Goal: Learn about a topic: Learn about a topic

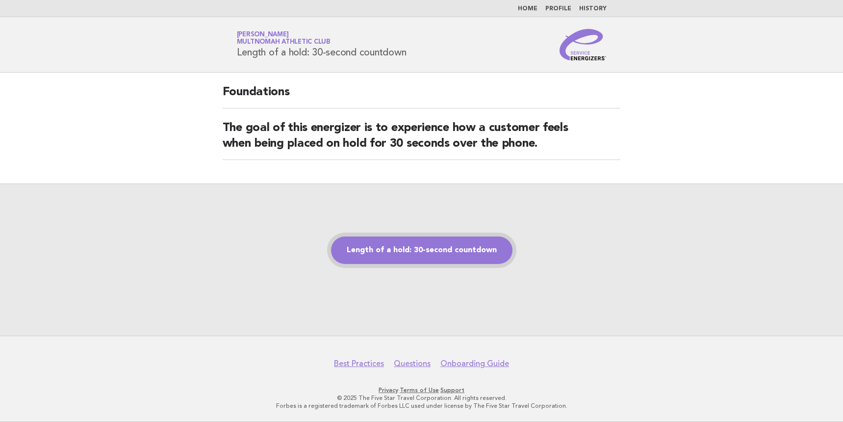
click at [450, 253] on link "Length of a hold: 30-second countdown" at bounding box center [422, 249] width 182 height 27
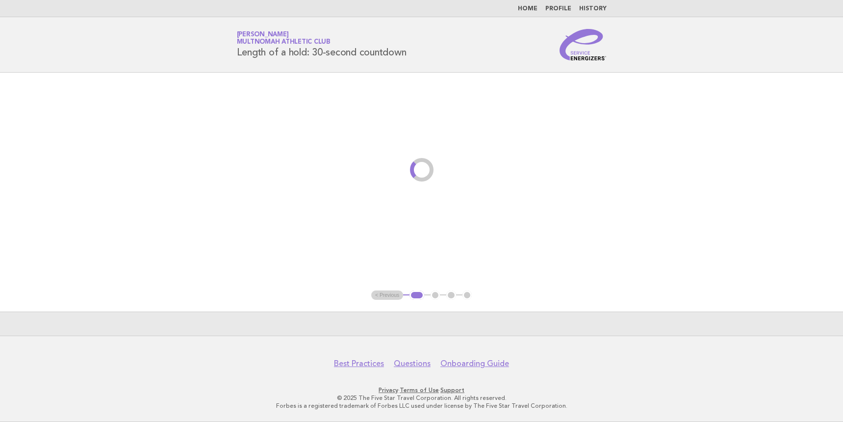
click at [767, 125] on main "< Previous 1 2 3 4" at bounding box center [421, 204] width 843 height 263
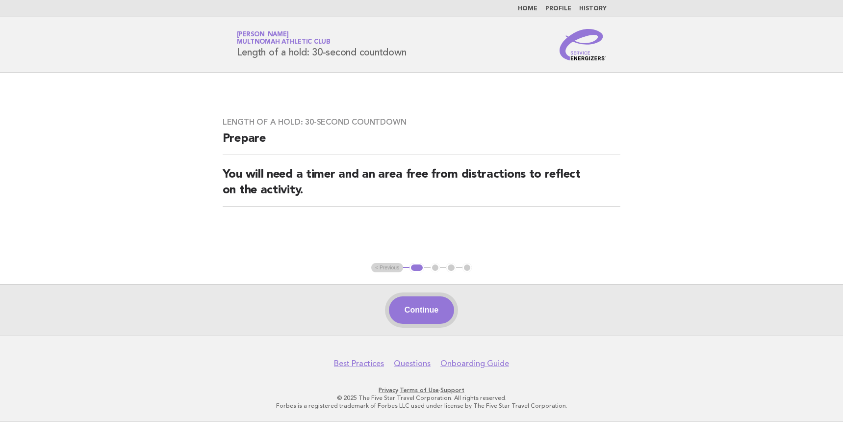
click at [433, 314] on button "Continue" at bounding box center [421, 309] width 65 height 27
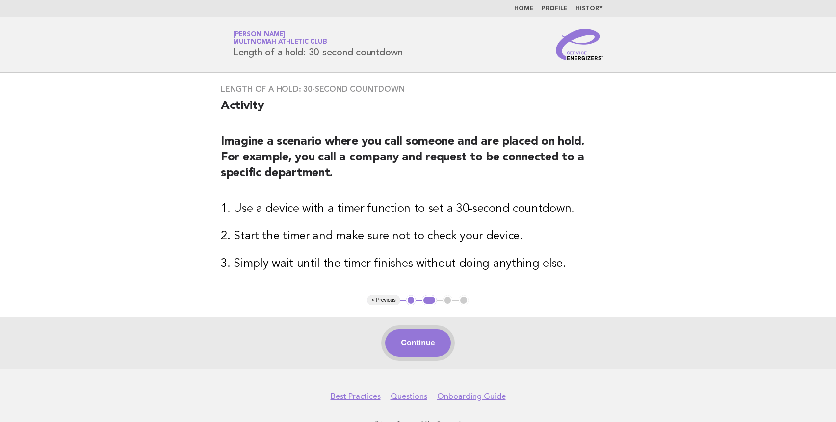
click at [439, 345] on button "Continue" at bounding box center [417, 342] width 65 height 27
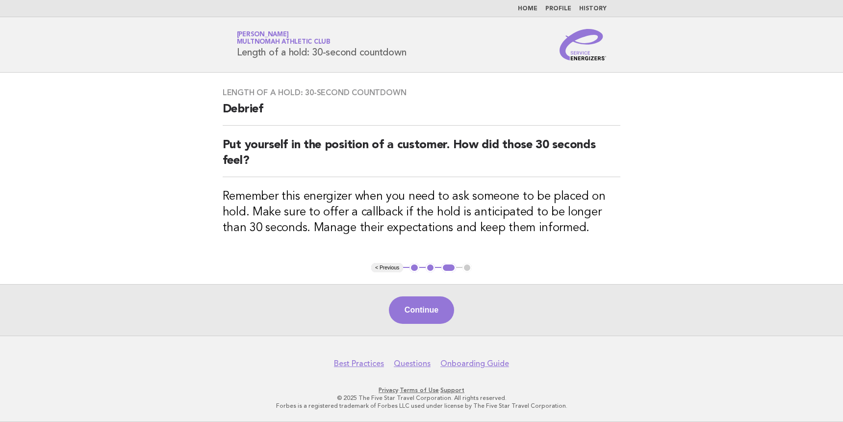
click at [780, 135] on main "Length of a hold: 30-second countdown Debrief Put yourself in the position of a…" at bounding box center [421, 204] width 843 height 263
click at [386, 312] on div "Continue" at bounding box center [421, 310] width 843 height 52
click at [429, 309] on button "Continue" at bounding box center [421, 309] width 65 height 27
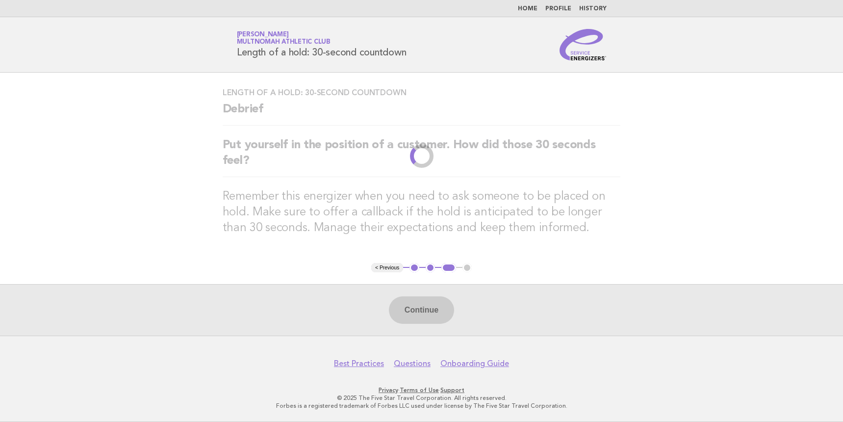
click at [739, 186] on main "Length of a hold: 30-second countdown Debrief Put yourself in the position of a…" at bounding box center [421, 204] width 843 height 263
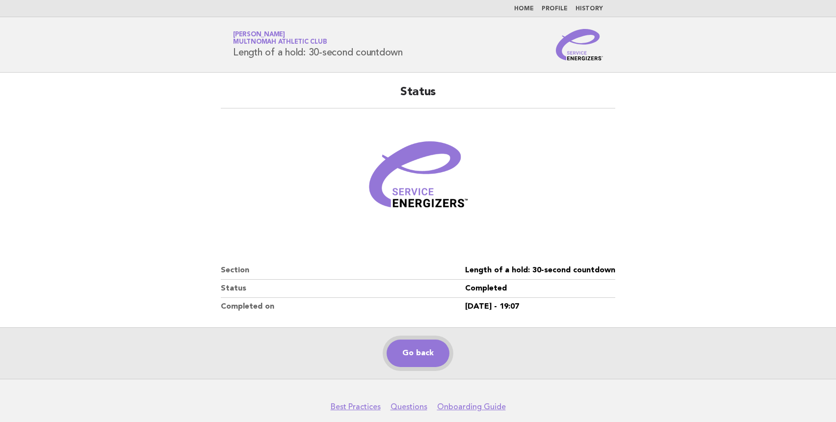
click at [432, 353] on link "Go back" at bounding box center [418, 352] width 63 height 27
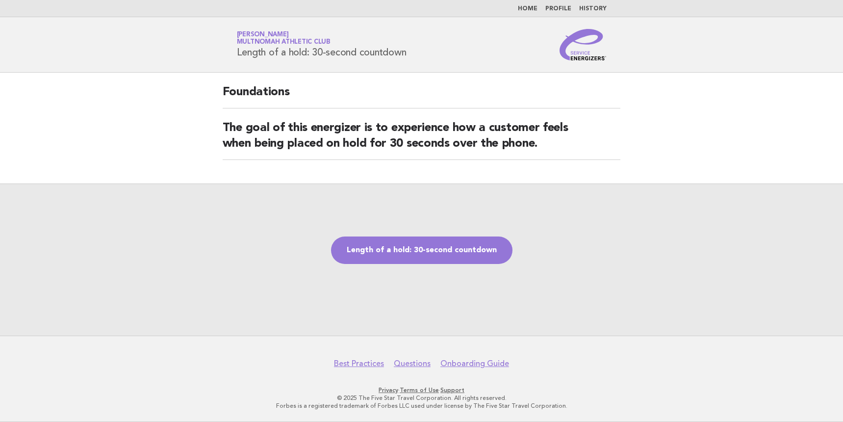
click at [682, 240] on div "Length of a hold: 30-second countdown" at bounding box center [421, 259] width 843 height 152
click at [628, 226] on div "Length of a hold: 30-second countdown" at bounding box center [421, 259] width 843 height 152
click at [474, 243] on link "Length of a hold: 30-second countdown" at bounding box center [422, 249] width 182 height 27
